Goal: Transaction & Acquisition: Purchase product/service

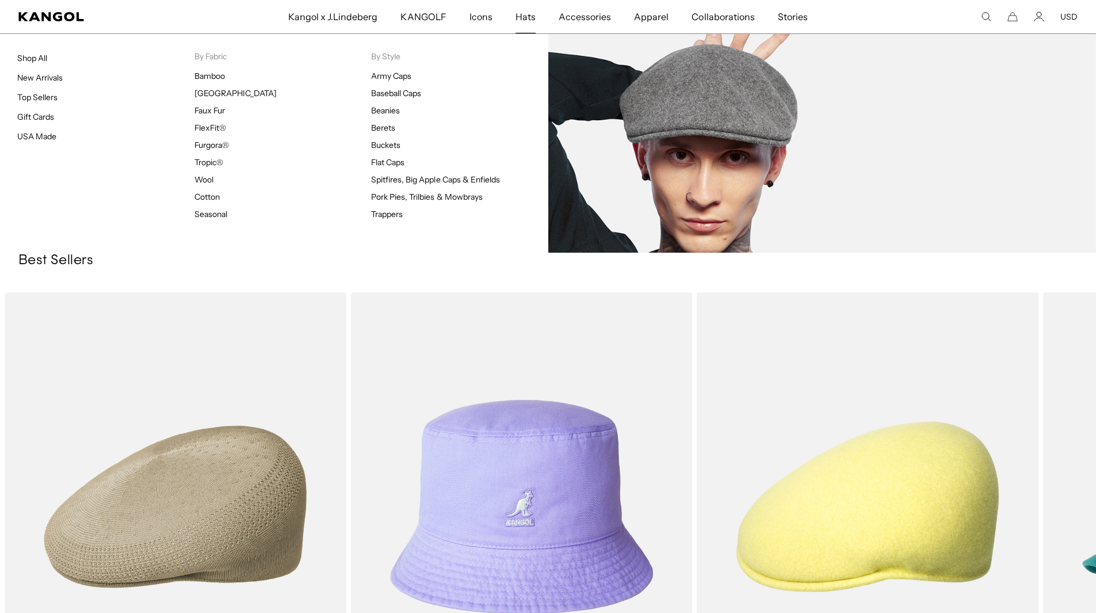
scroll to position [0, 237]
click at [203, 175] on link "Wool" at bounding box center [203, 179] width 19 height 10
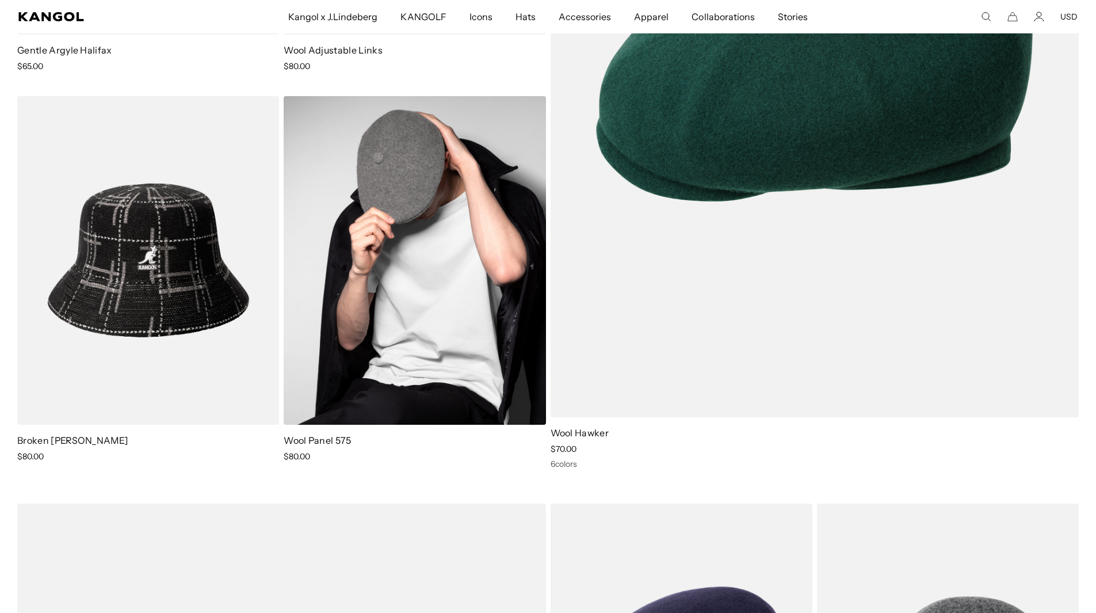
scroll to position [0, 237]
click at [423, 223] on img at bounding box center [415, 260] width 262 height 329
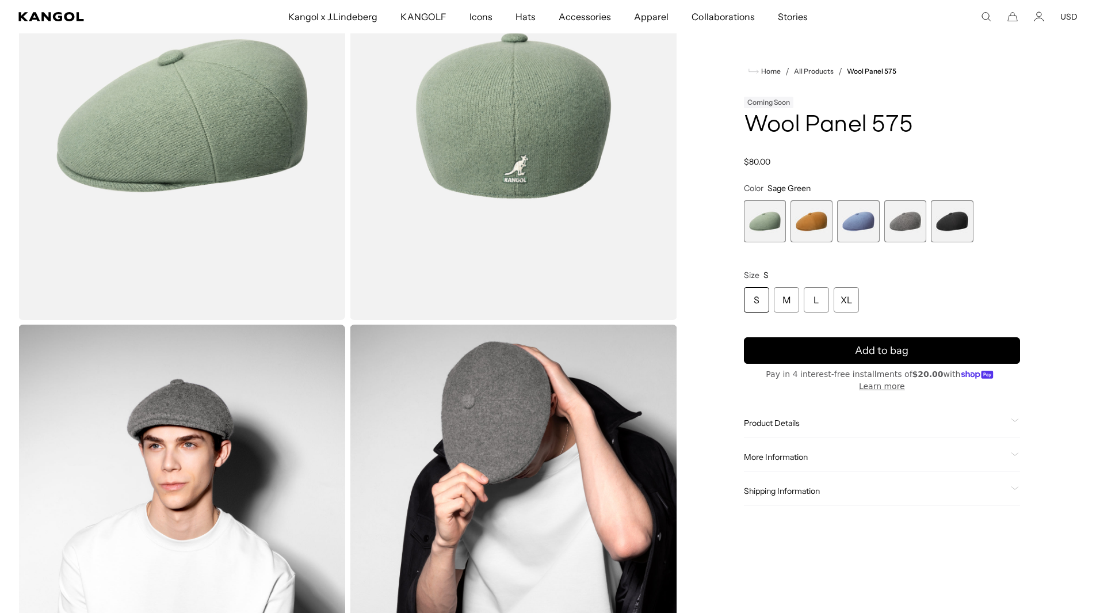
click at [874, 229] on span "3 of 5" at bounding box center [858, 221] width 42 height 42
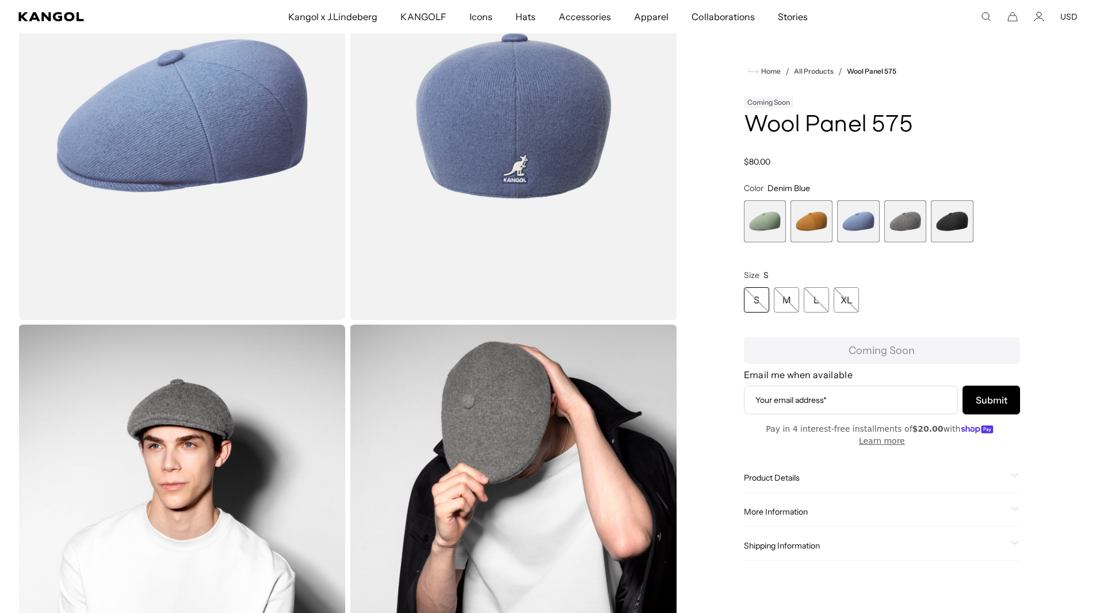
click at [899, 226] on span "4 of 5" at bounding box center [905, 221] width 42 height 42
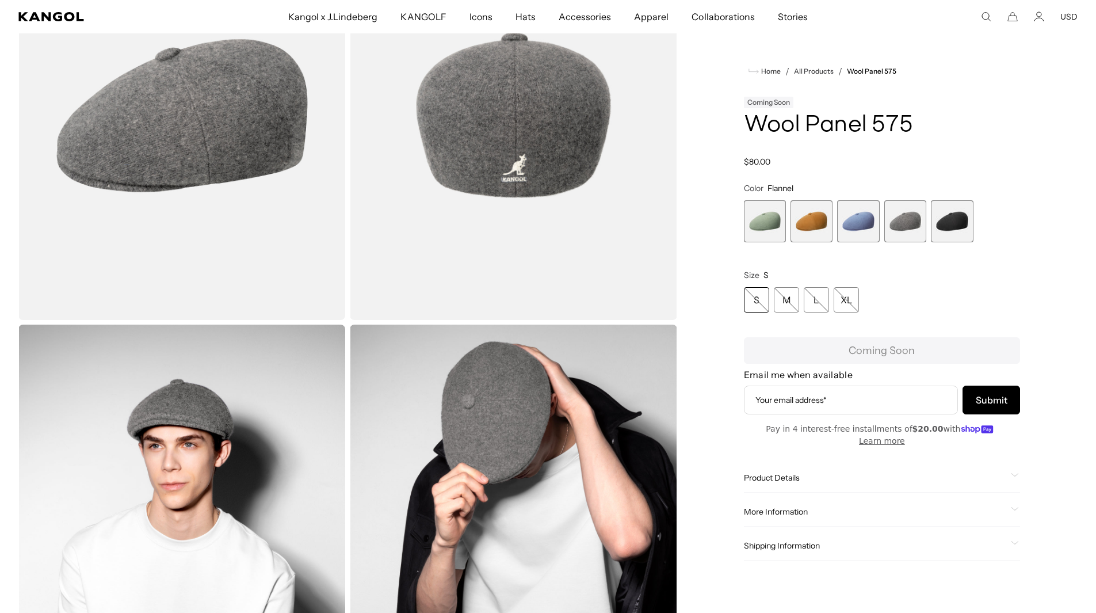
scroll to position [0, 237]
click at [950, 227] on span "5 of 5" at bounding box center [952, 221] width 42 height 42
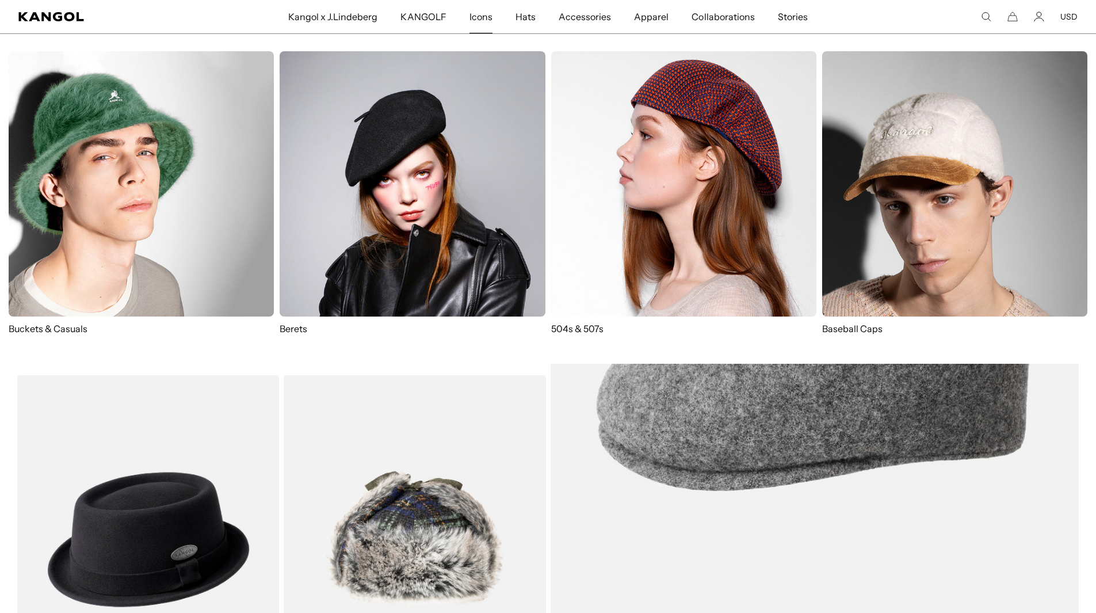
click at [198, 255] on img at bounding box center [141, 183] width 265 height 265
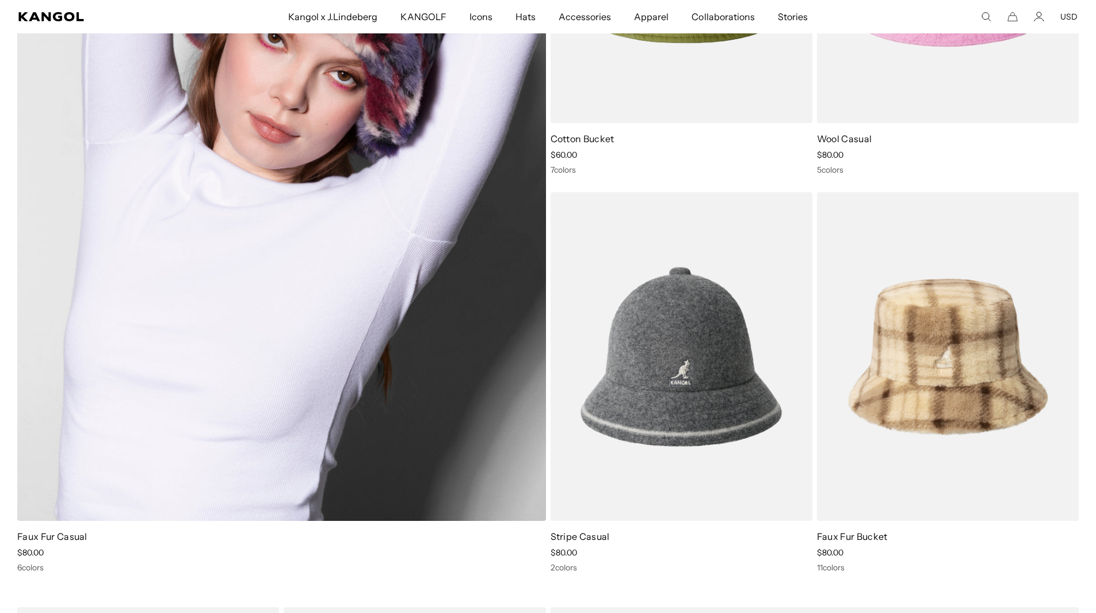
scroll to position [1323, 0]
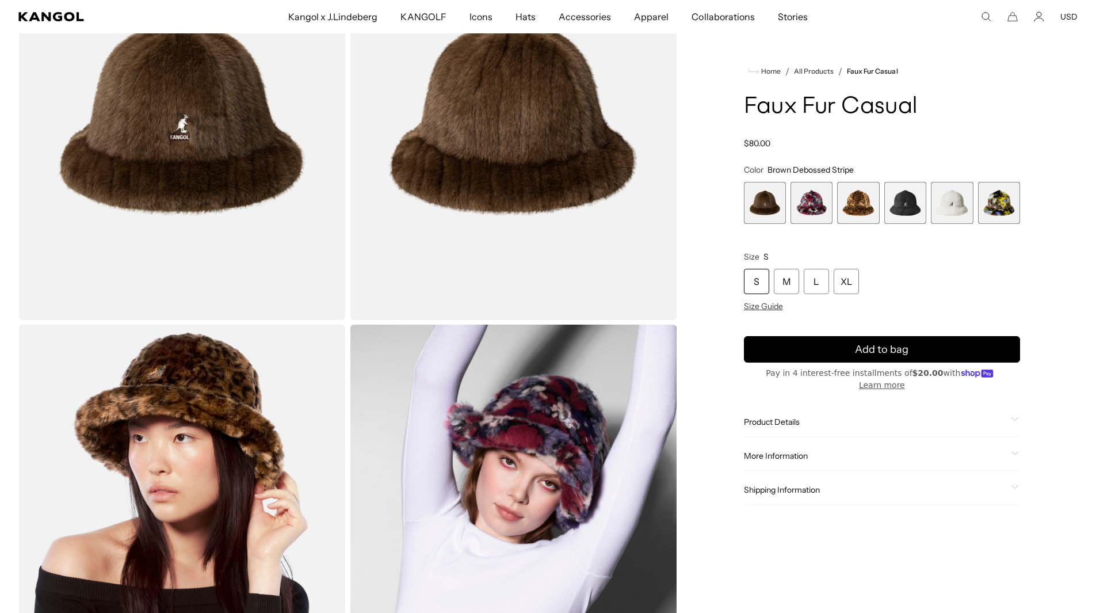
scroll to position [0, 237]
click at [842, 211] on span "3 of 6" at bounding box center [858, 203] width 42 height 42
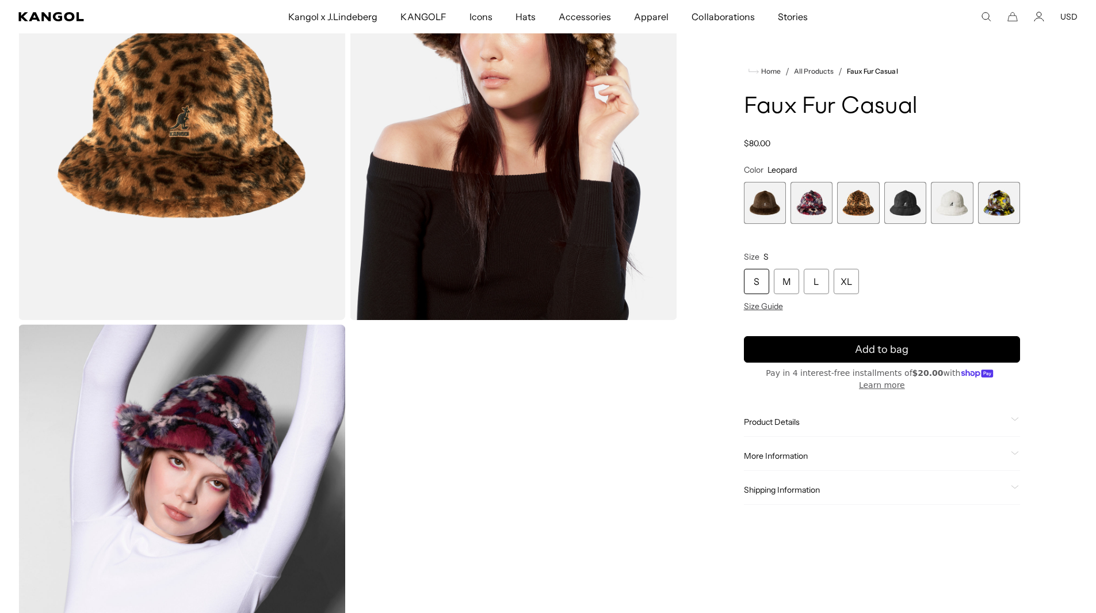
scroll to position [0, 237]
click at [910, 210] on span "4 of 6" at bounding box center [905, 203] width 42 height 42
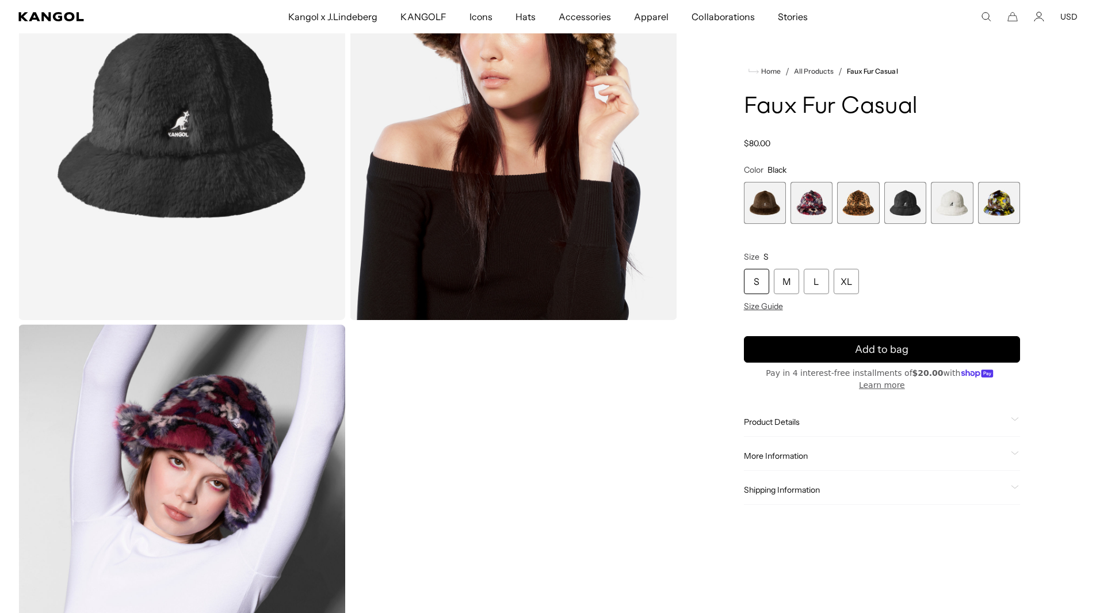
click at [953, 208] on span "5 of 6" at bounding box center [952, 203] width 42 height 42
click at [995, 213] on span "6 of 6" at bounding box center [999, 203] width 42 height 42
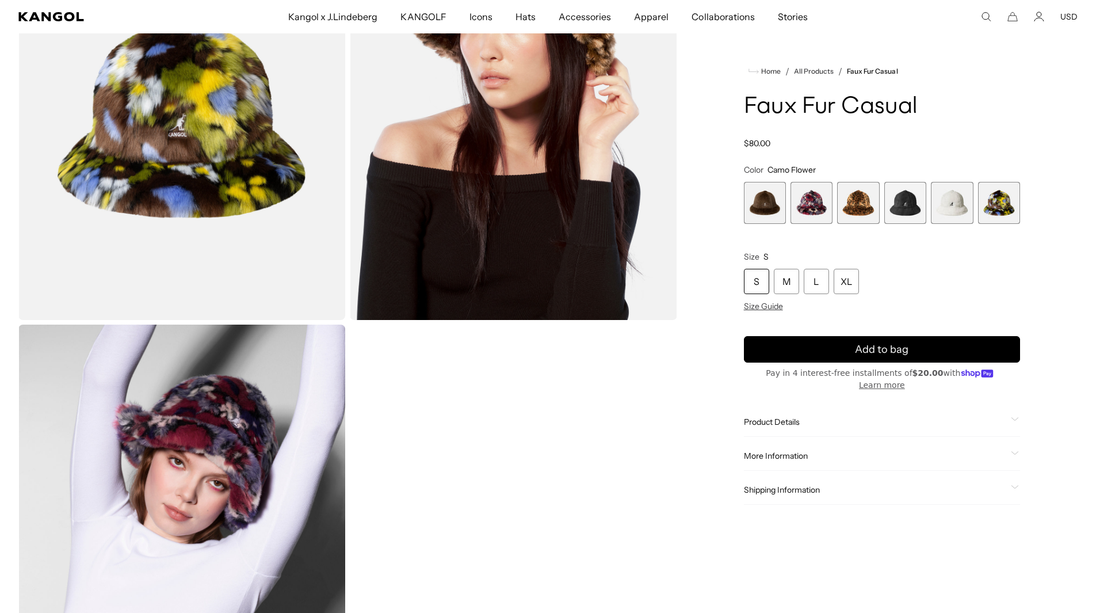
drag, startPoint x: 948, startPoint y: 209, endPoint x: 953, endPoint y: 215, distance: 7.7
click at [949, 211] on span "5 of 6" at bounding box center [952, 203] width 42 height 42
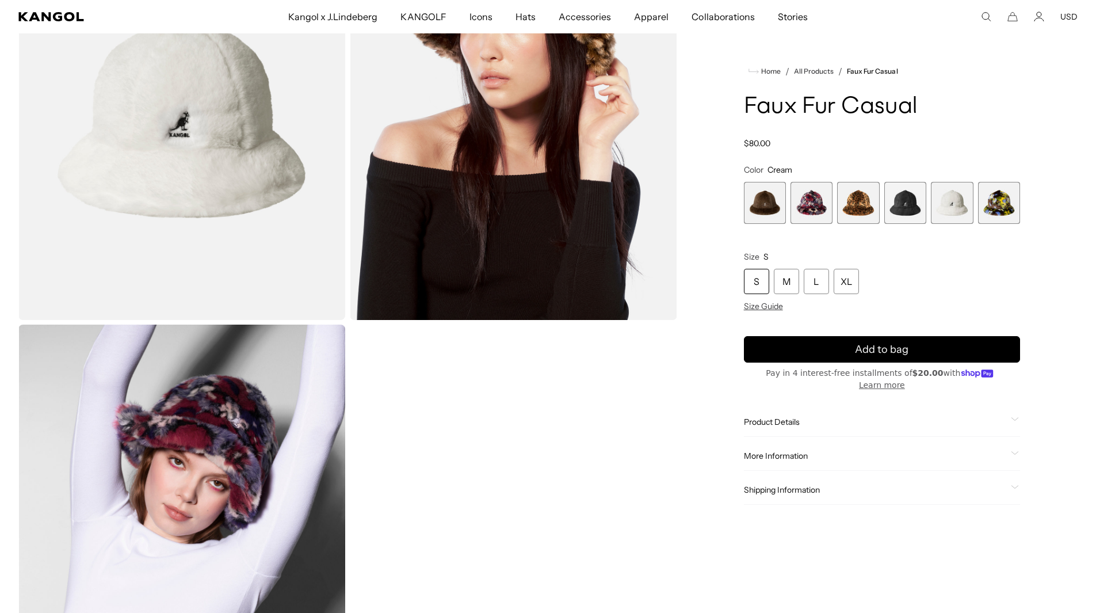
click at [797, 211] on span "2 of 6" at bounding box center [811, 203] width 42 height 42
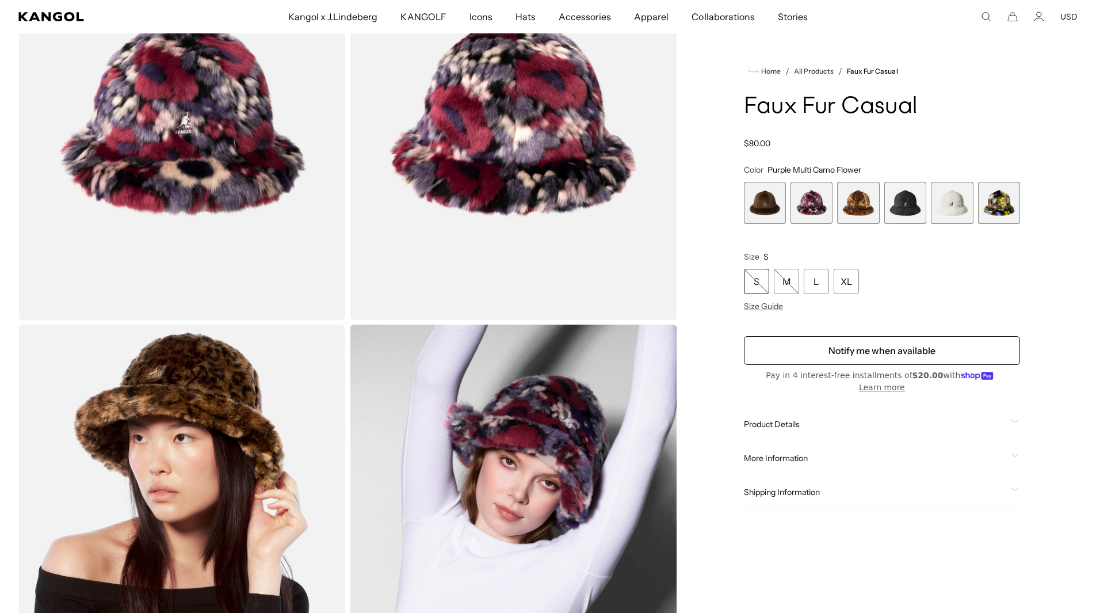
scroll to position [0, 237]
click at [768, 200] on span "1 of 6" at bounding box center [765, 203] width 42 height 42
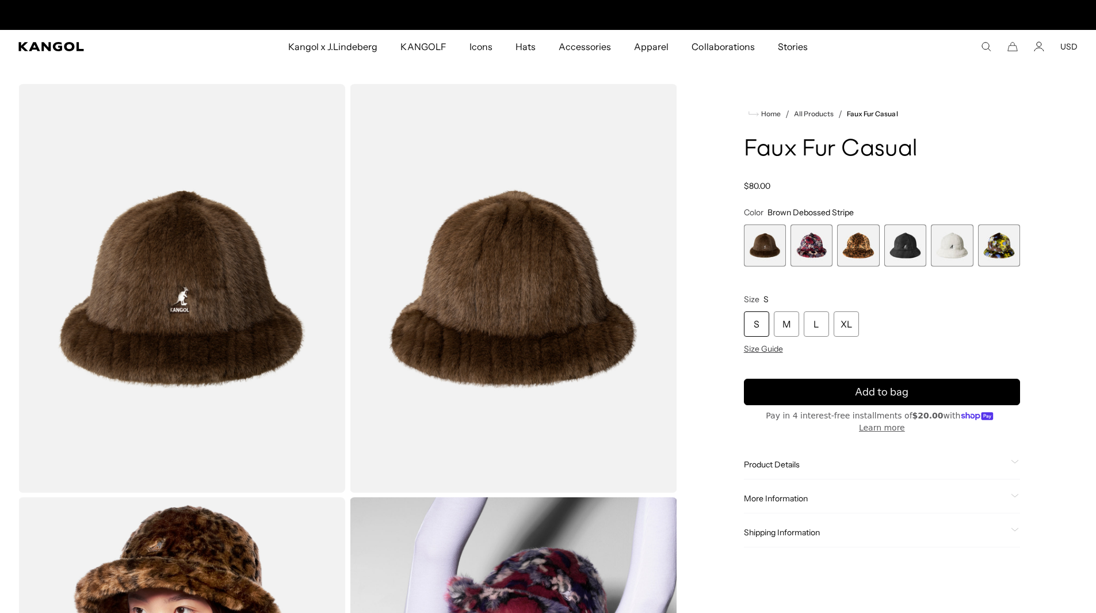
scroll to position [0, 237]
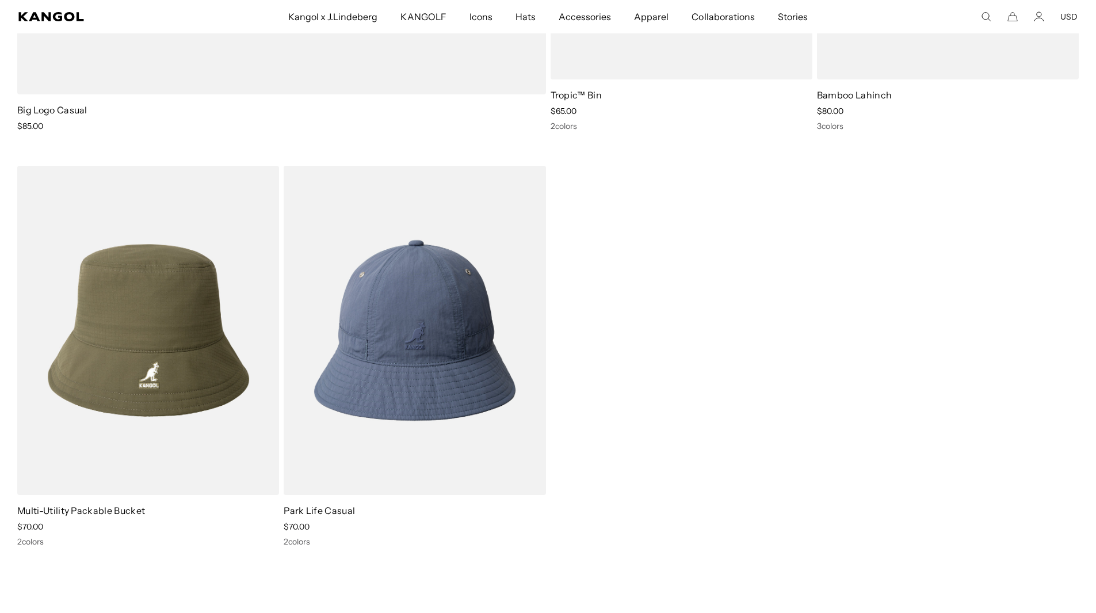
scroll to position [0, 237]
